Goal: Obtain resource: Download file/media

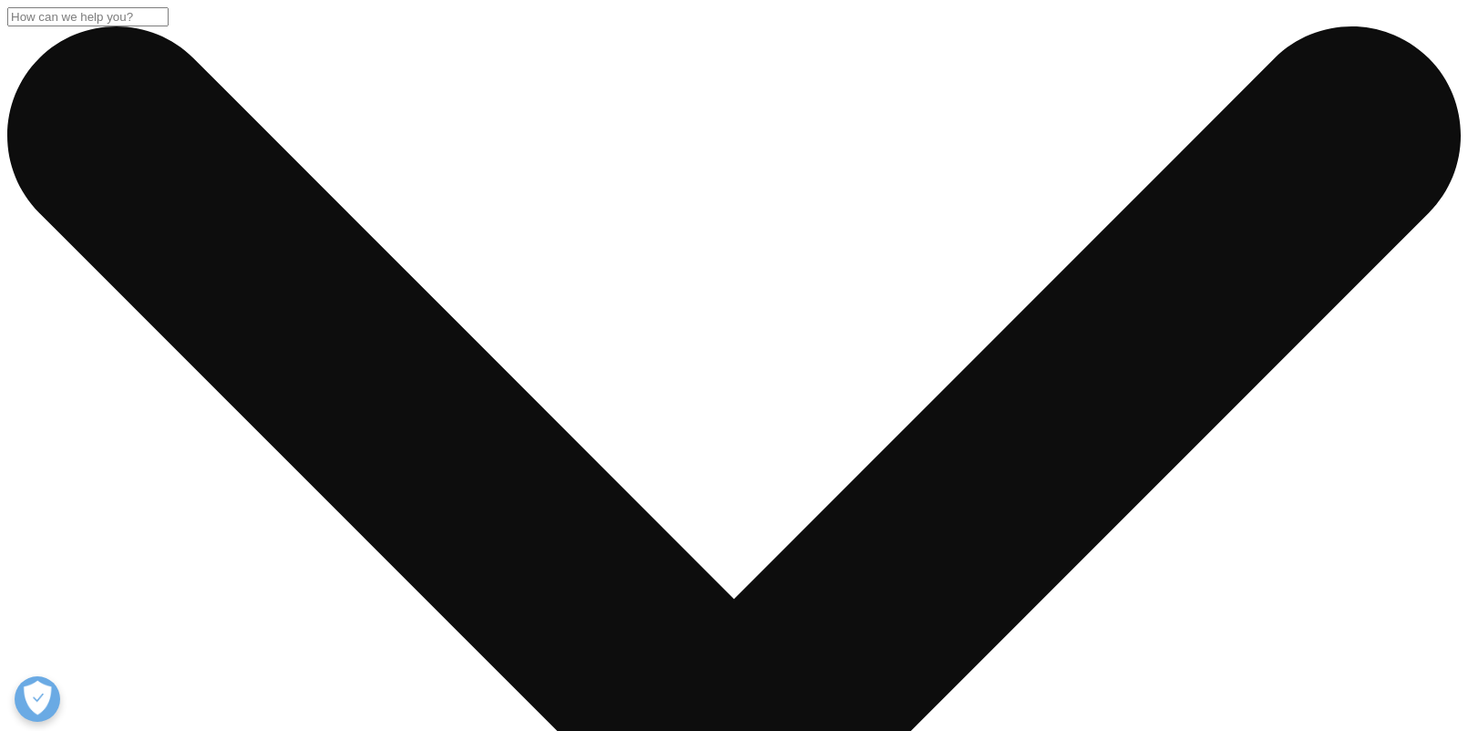
select select "[GEOGRAPHIC_DATA]"
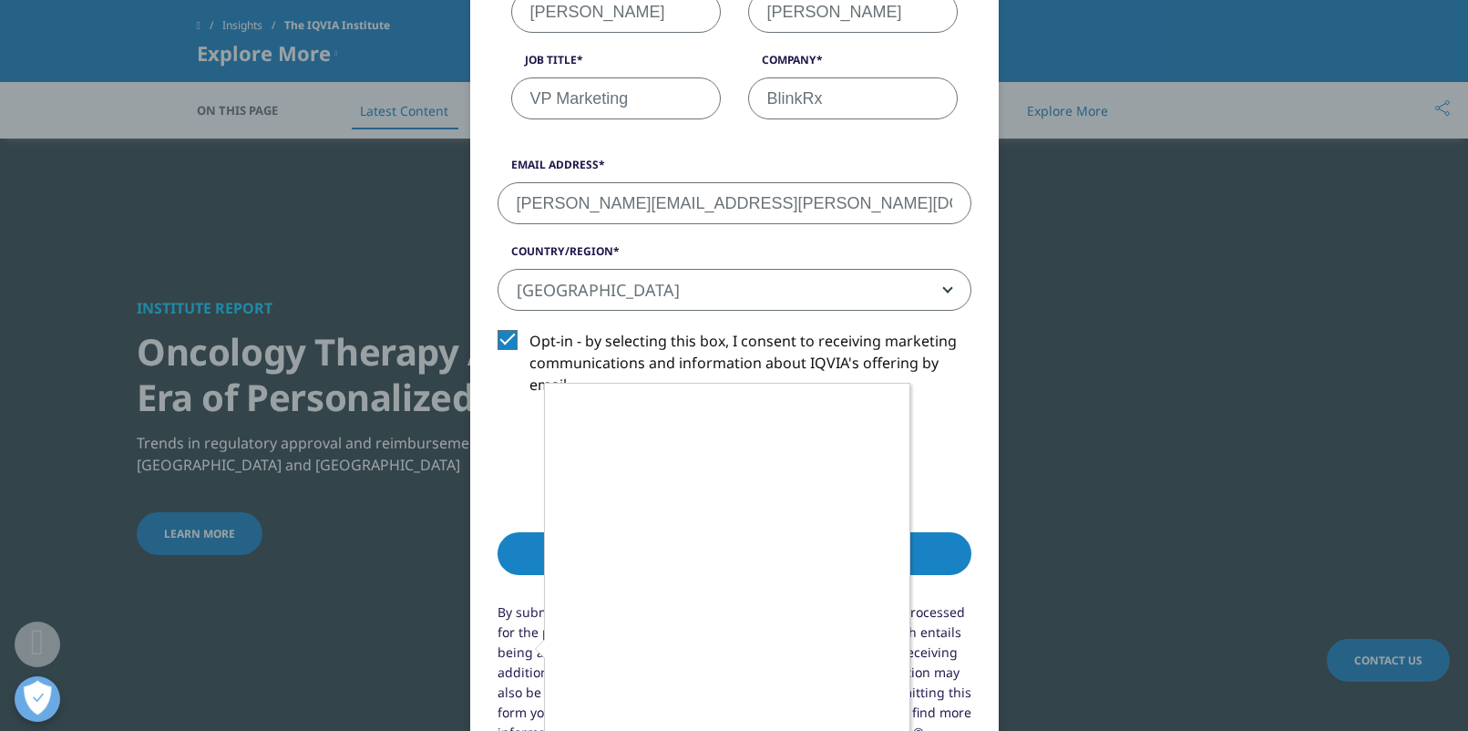
scroll to position [1604, 0]
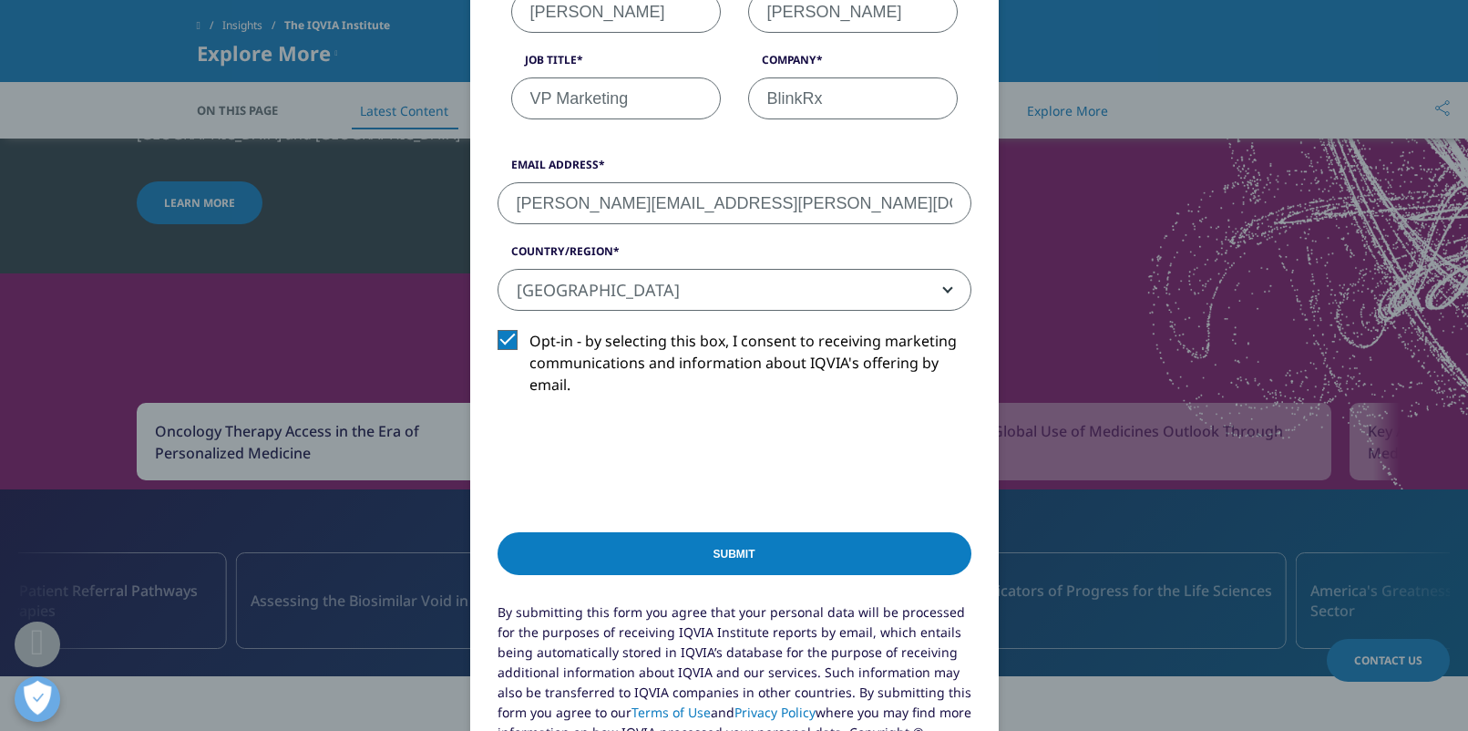
click at [731, 550] on input "Submit" at bounding box center [734, 553] width 474 height 43
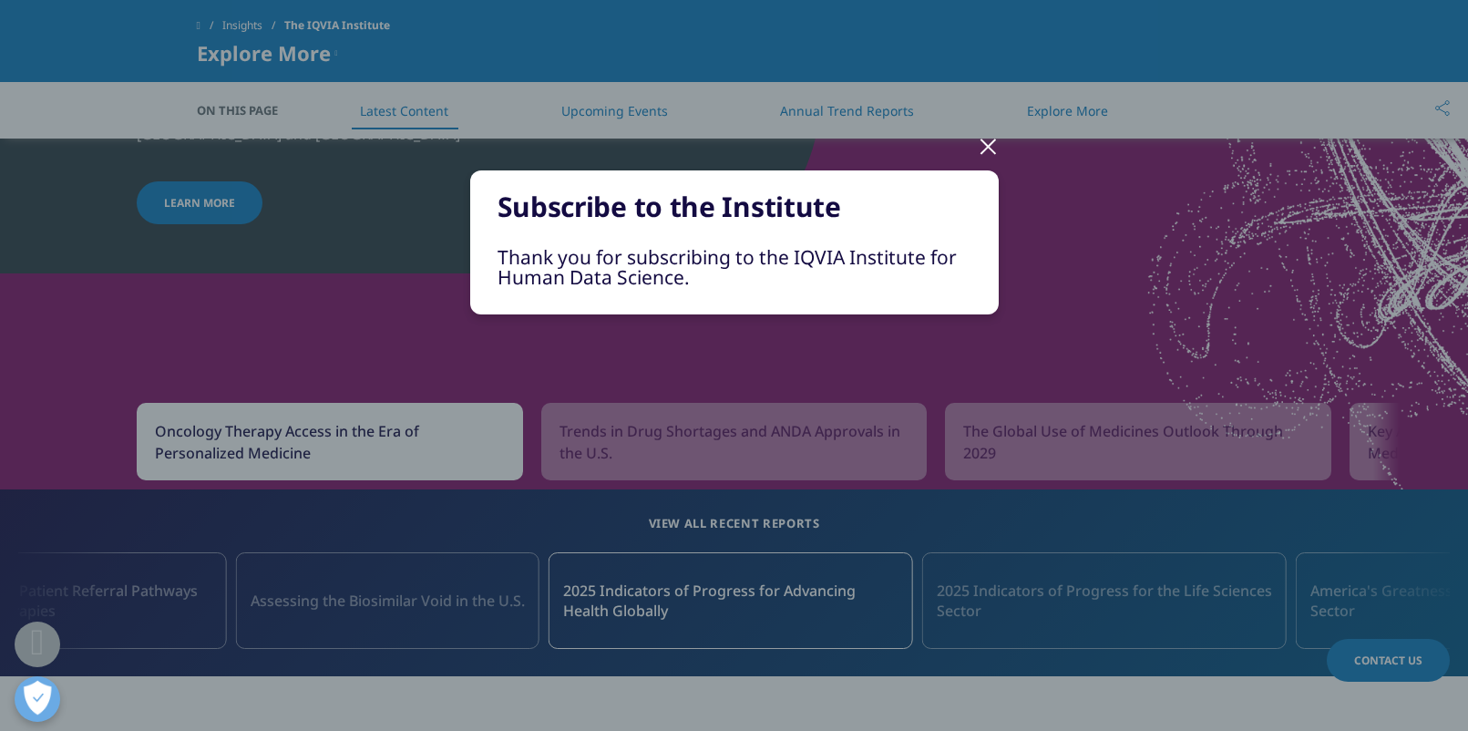
scroll to position [0, 0]
click at [986, 145] on div at bounding box center [988, 145] width 21 height 50
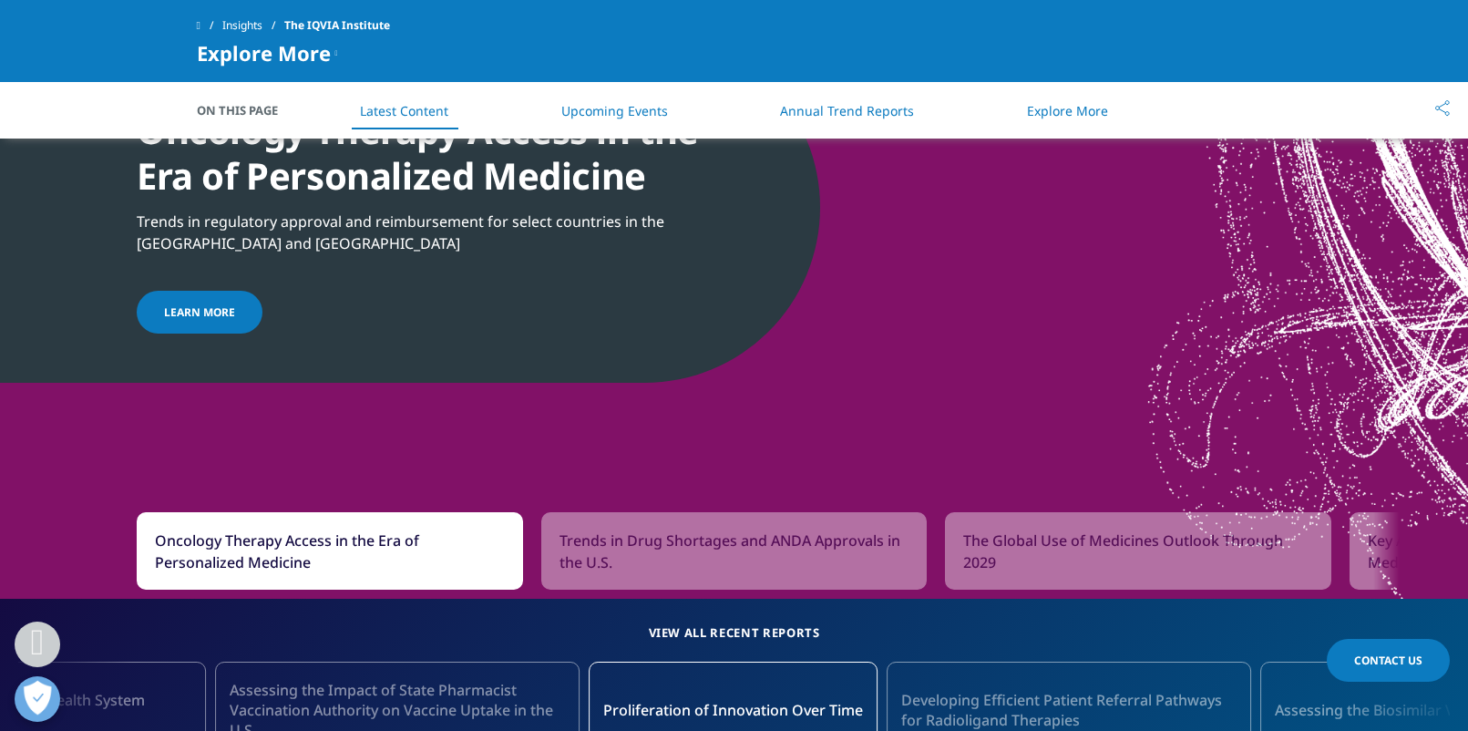
scroll to position [1495, 0]
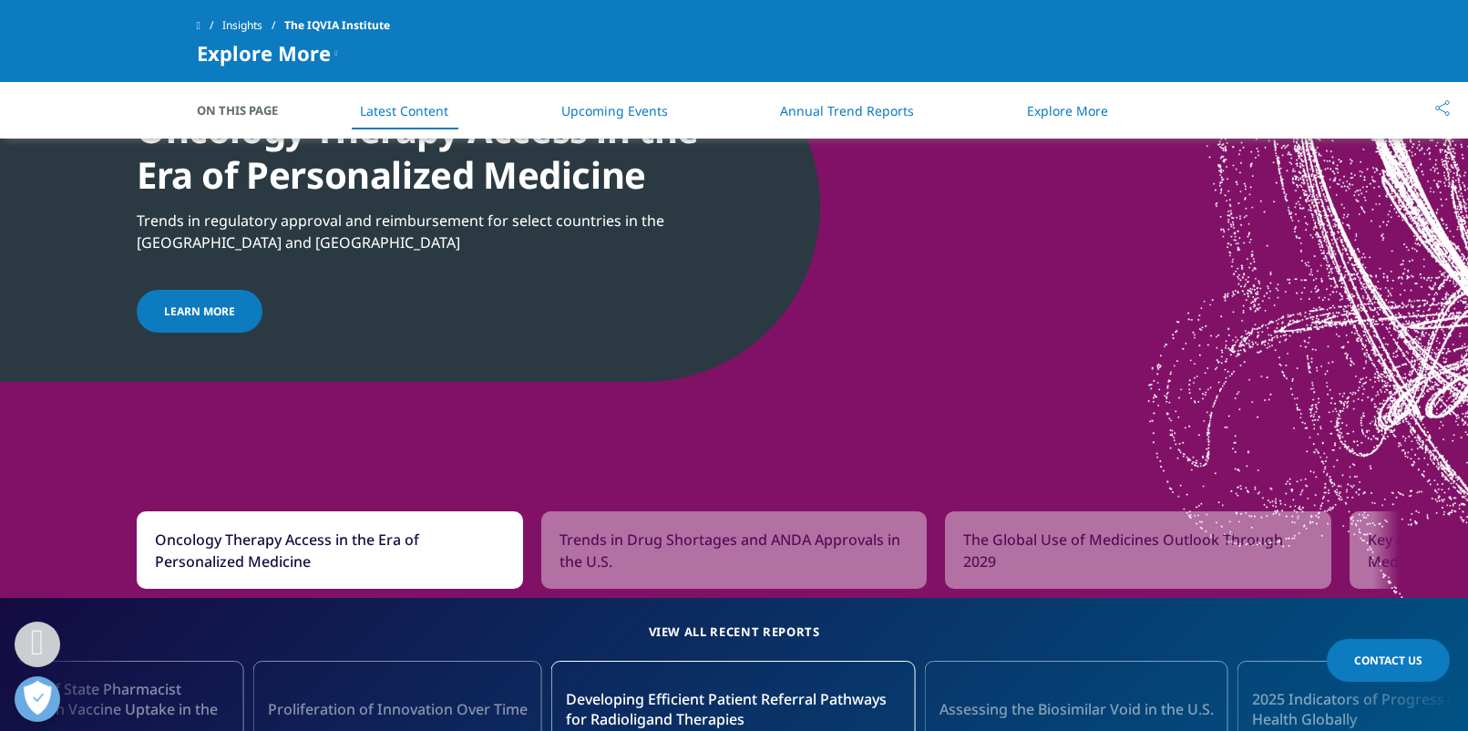
click at [630, 109] on link "Upcoming Events" at bounding box center [614, 110] width 107 height 17
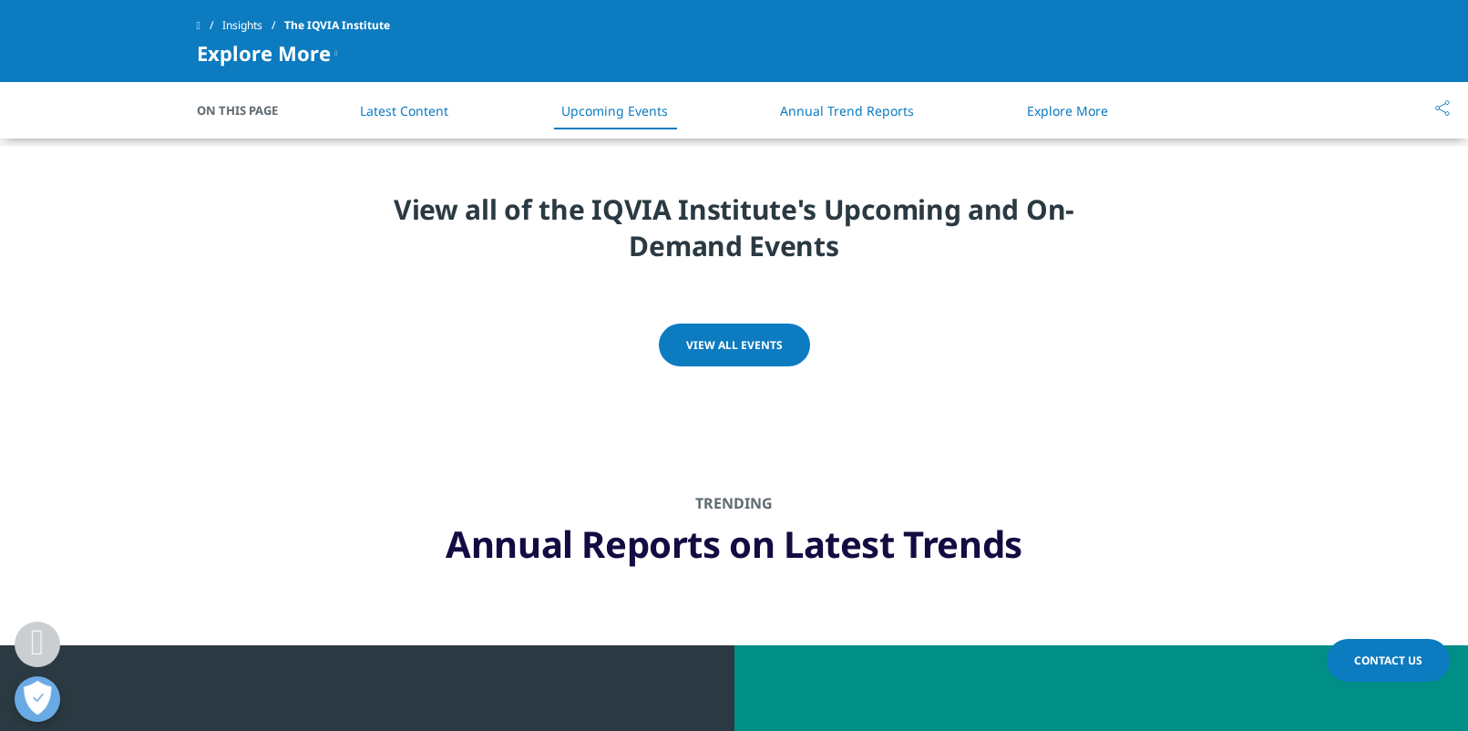
scroll to position [5333, 0]
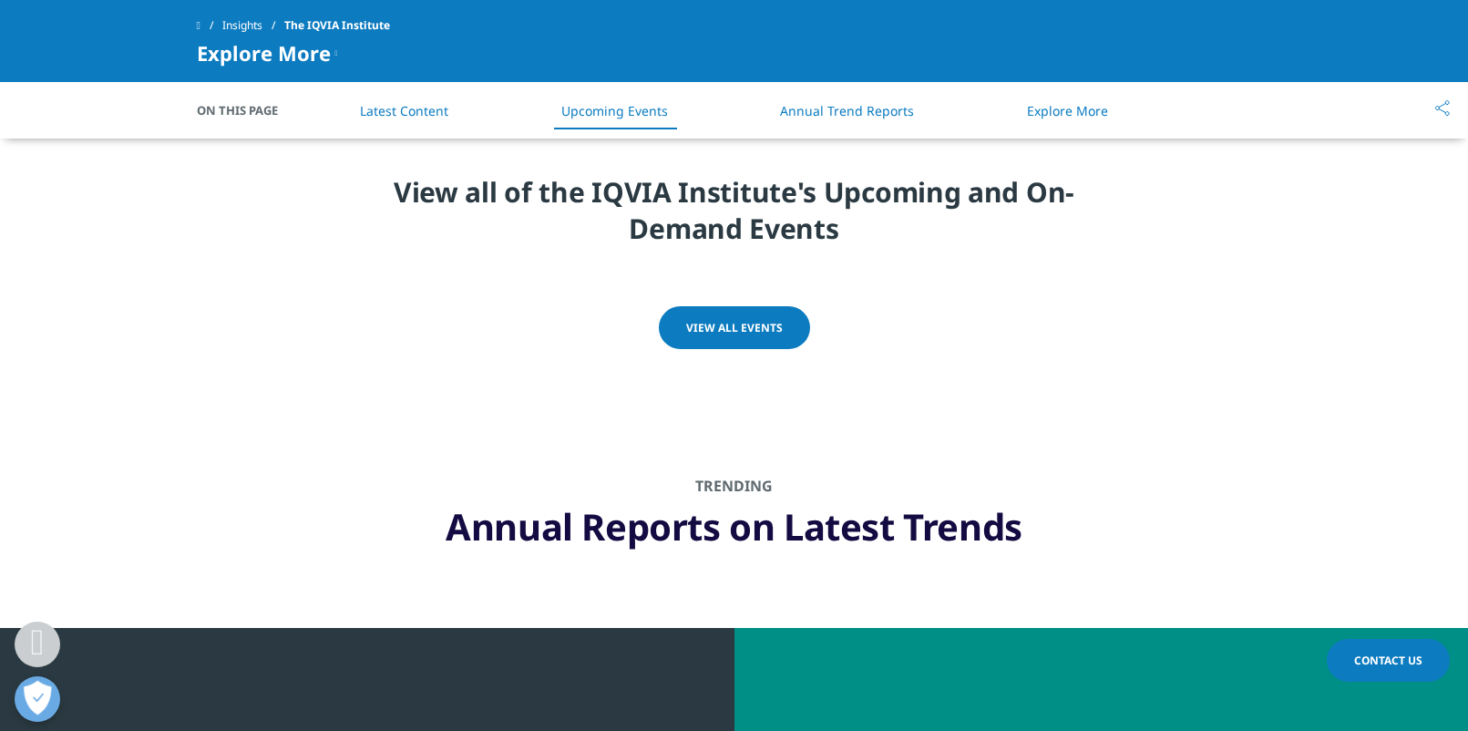
click at [724, 320] on span "View All Events" at bounding box center [734, 327] width 97 height 15
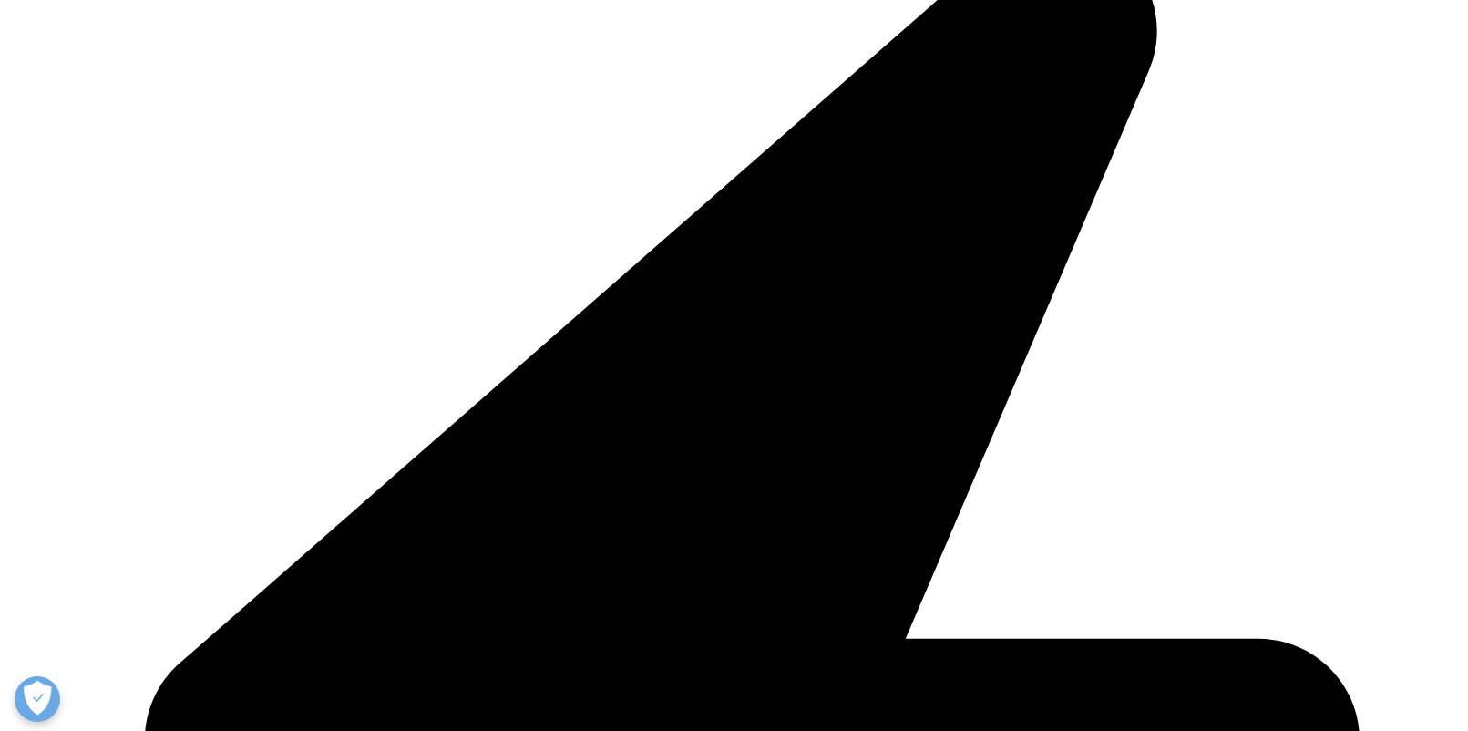
scroll to position [442, 0]
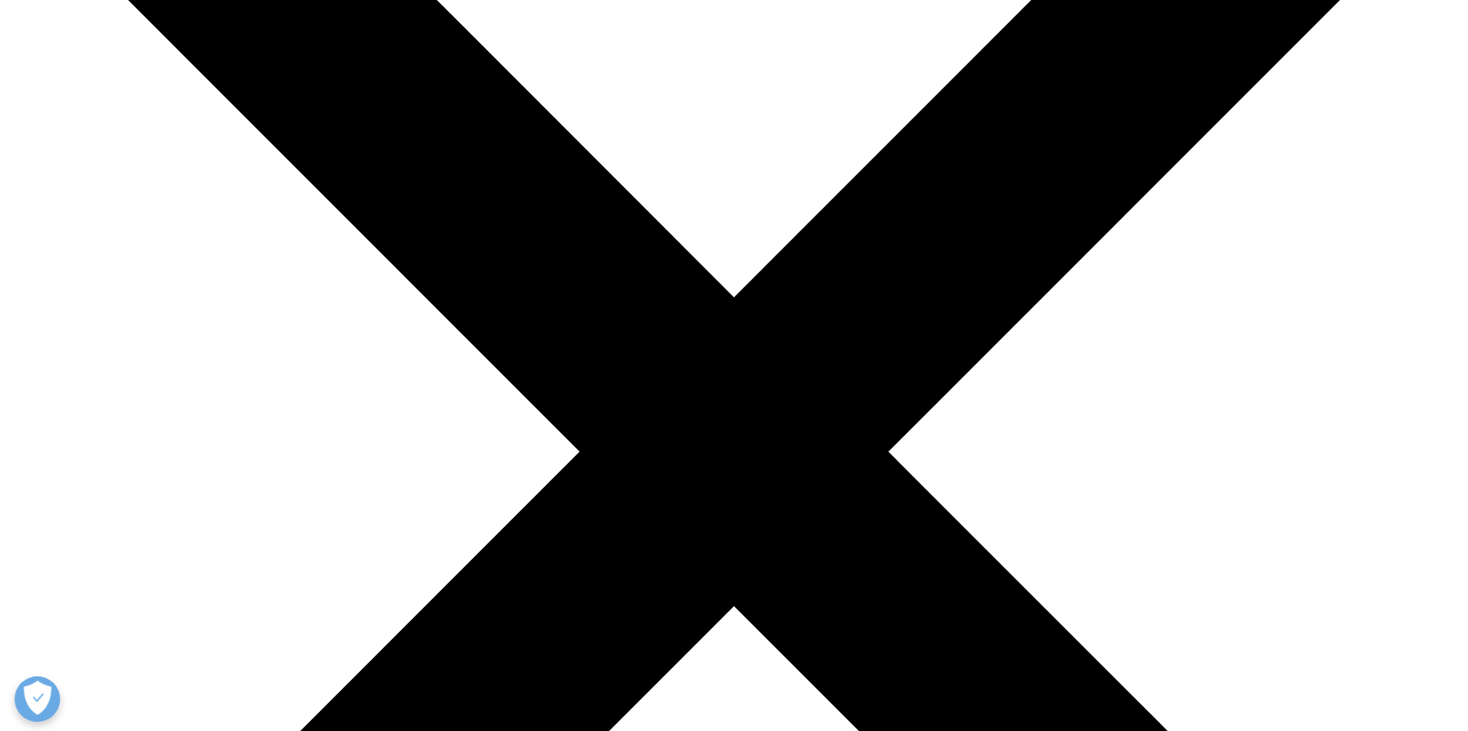
scroll to position [359, 0]
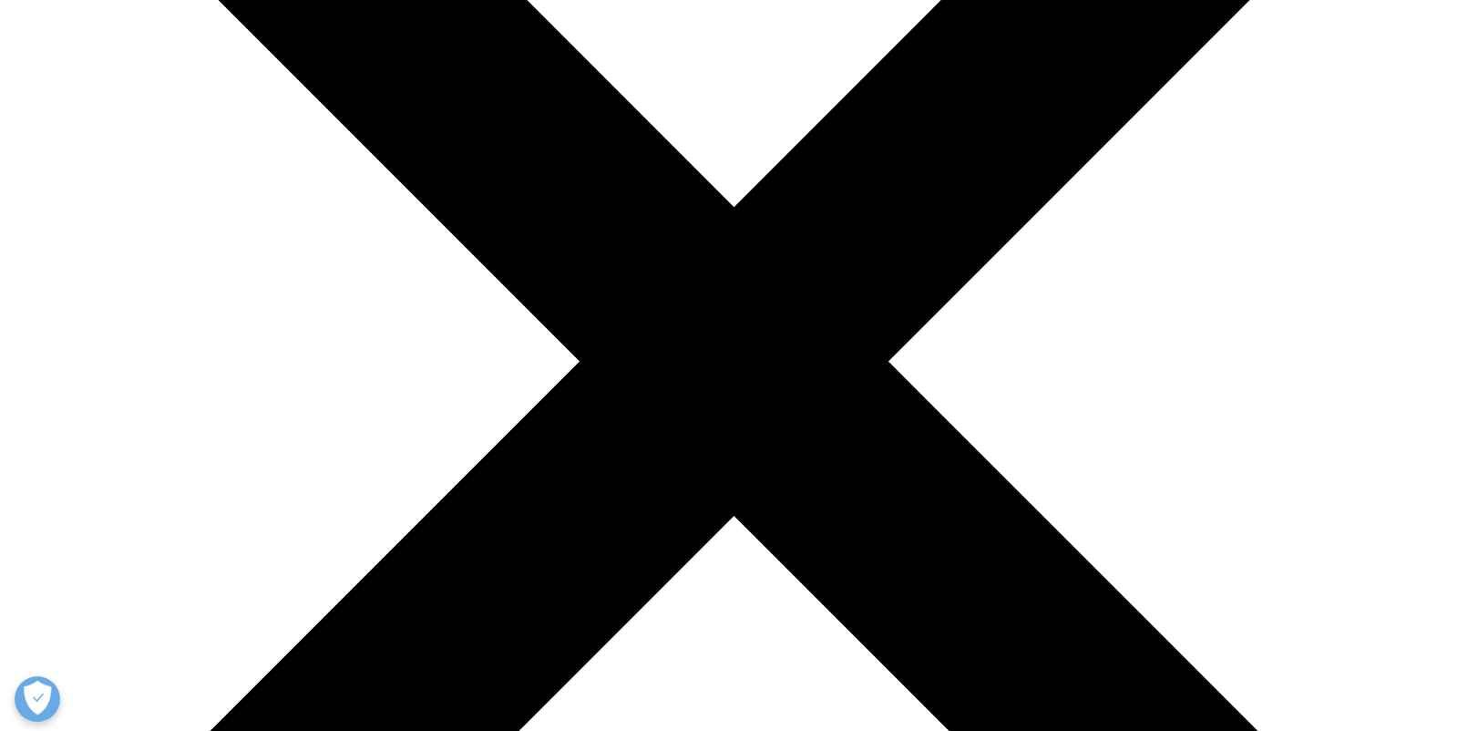
scroll to position [404, 0]
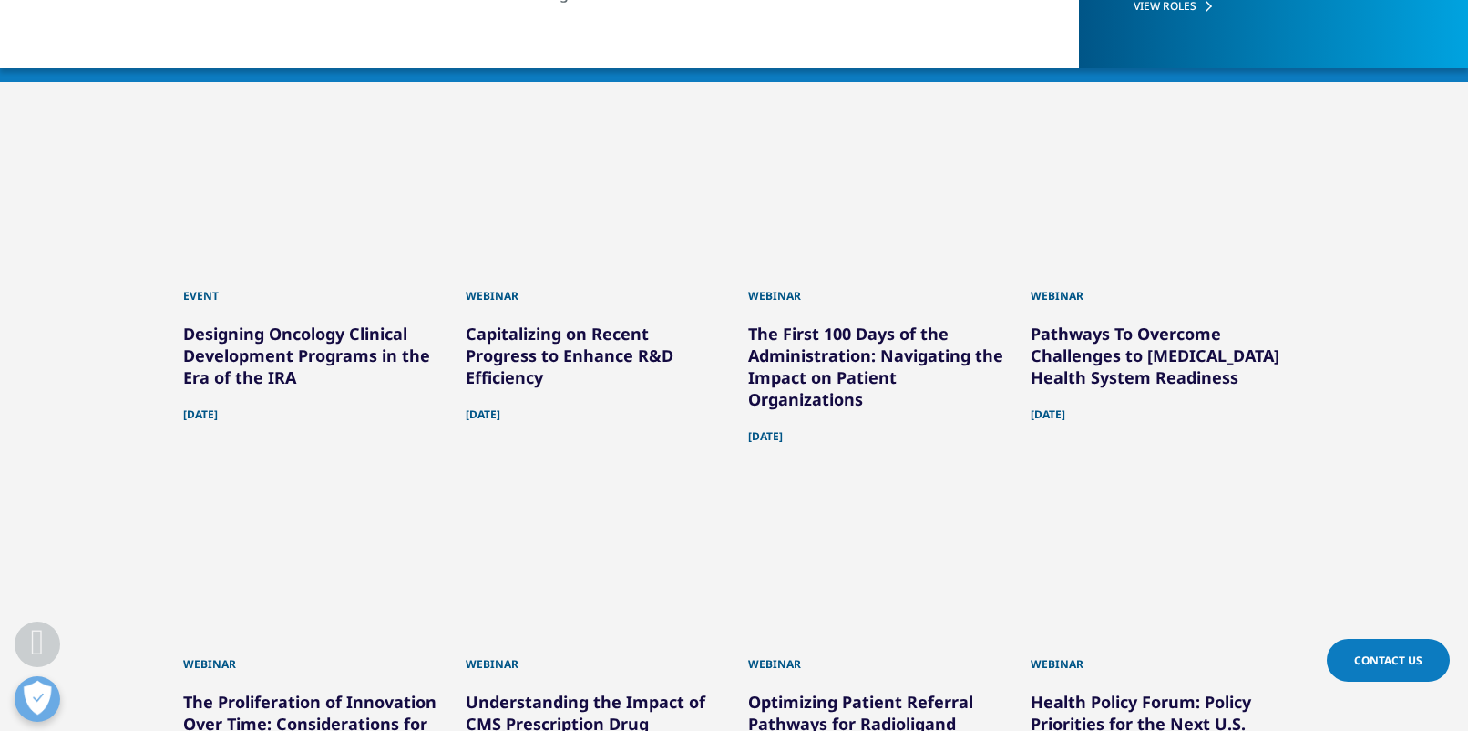
click at [859, 354] on link "The First 100 Days of the Administration: Navigating the Impact on Patient Orga…" at bounding box center [875, 366] width 255 height 87
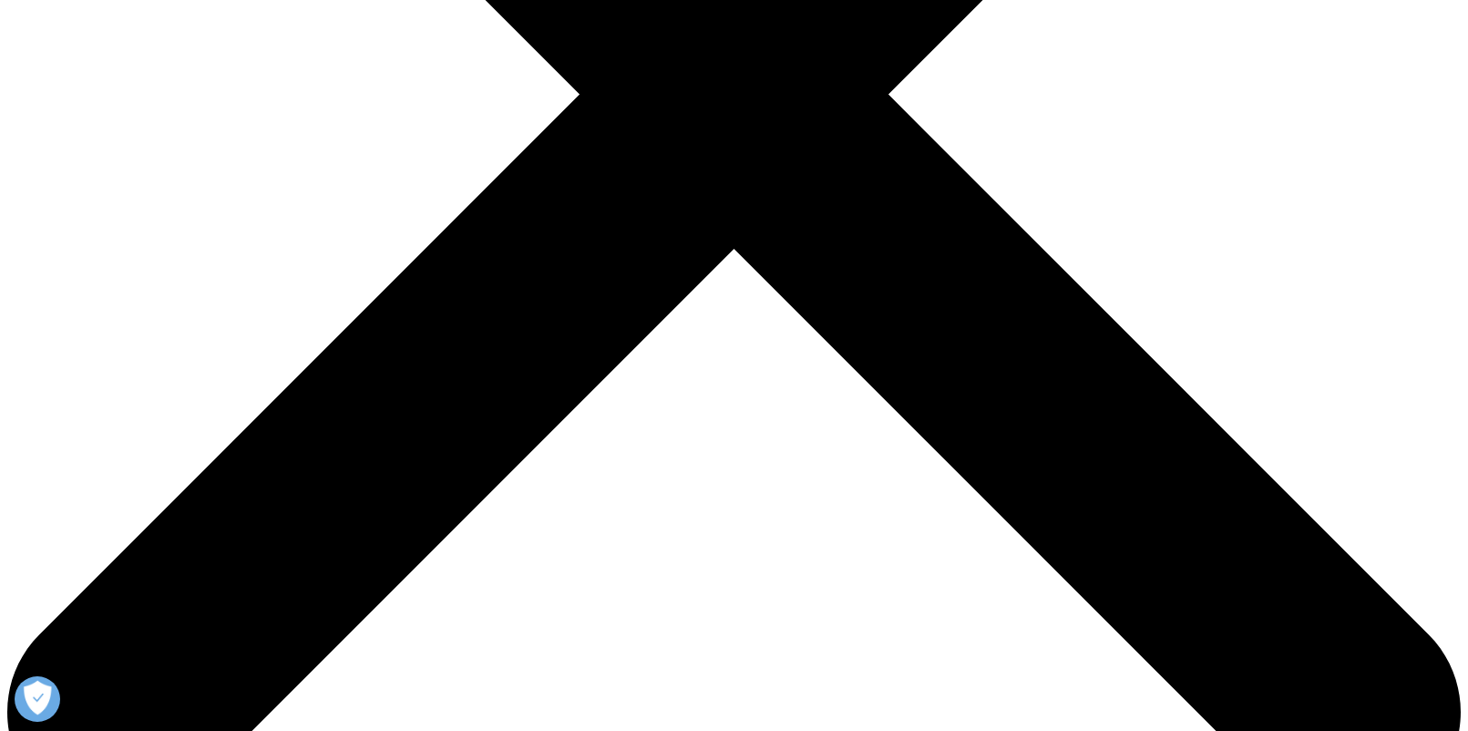
scroll to position [669, 0]
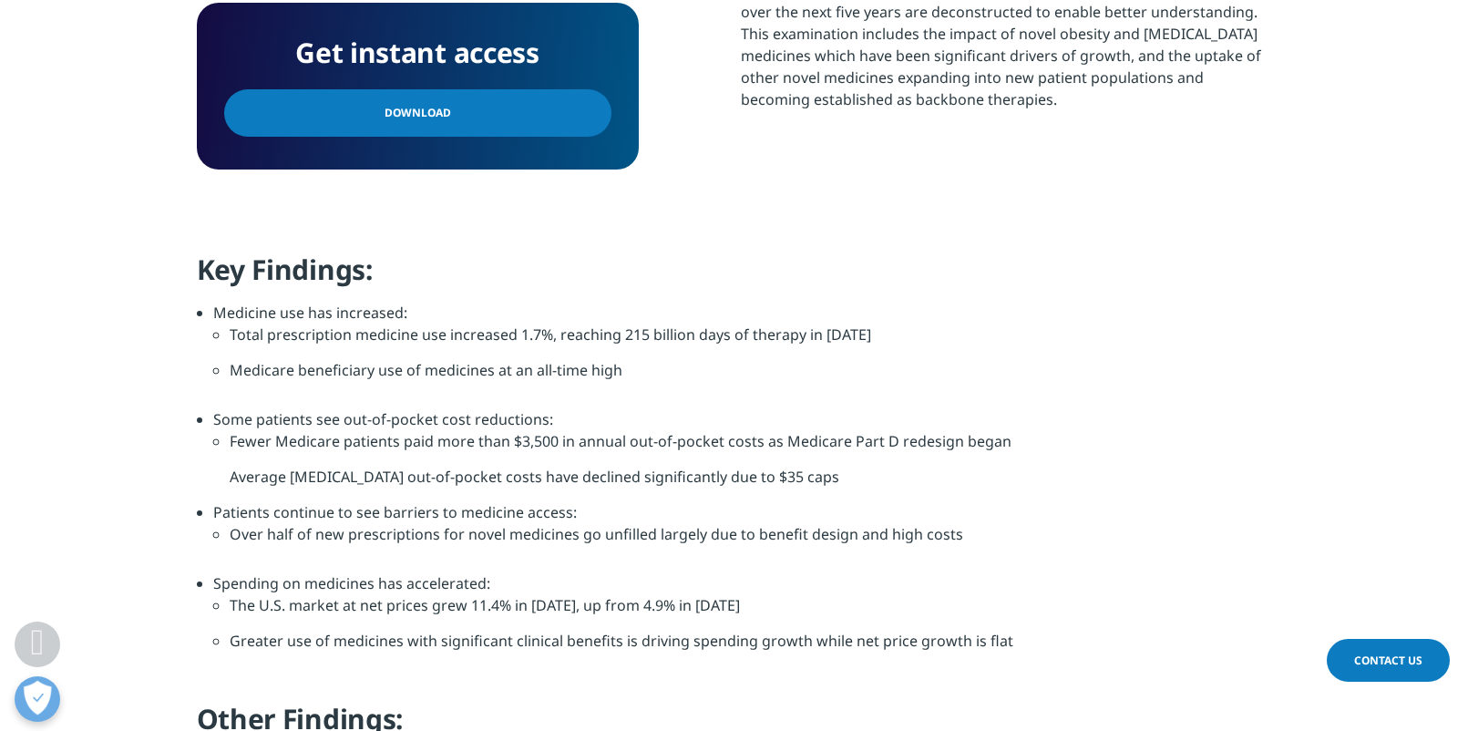
scroll to position [1023, 0]
click at [524, 118] on link "Download" at bounding box center [417, 111] width 387 height 47
